Goal: Task Accomplishment & Management: Manage account settings

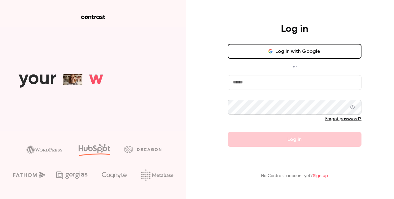
click at [261, 80] on input "email" at bounding box center [294, 82] width 134 height 15
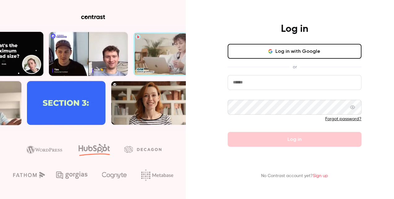
type input "**********"
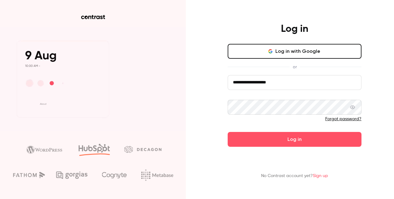
click at [285, 138] on button "Log in" at bounding box center [294, 139] width 134 height 15
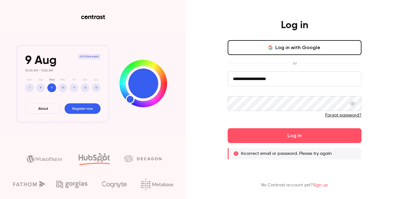
click at [289, 46] on button "Log in with Google" at bounding box center [294, 47] width 134 height 15
